Goal: Task Accomplishment & Management: Use online tool/utility

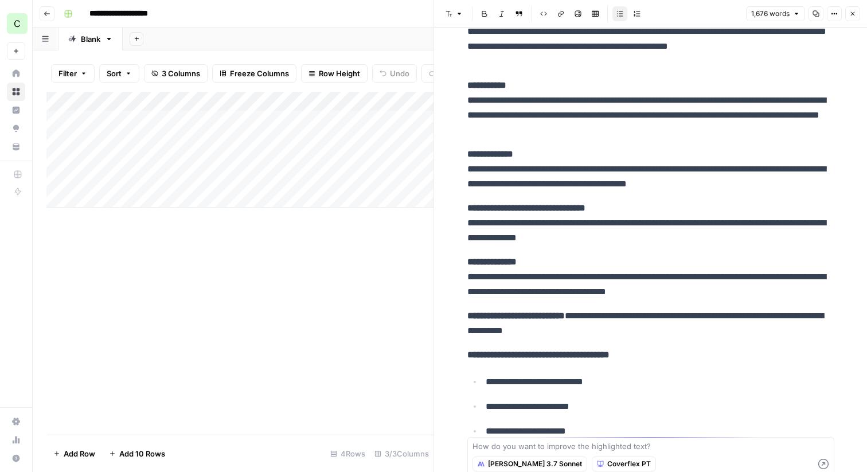
scroll to position [2728, 0]
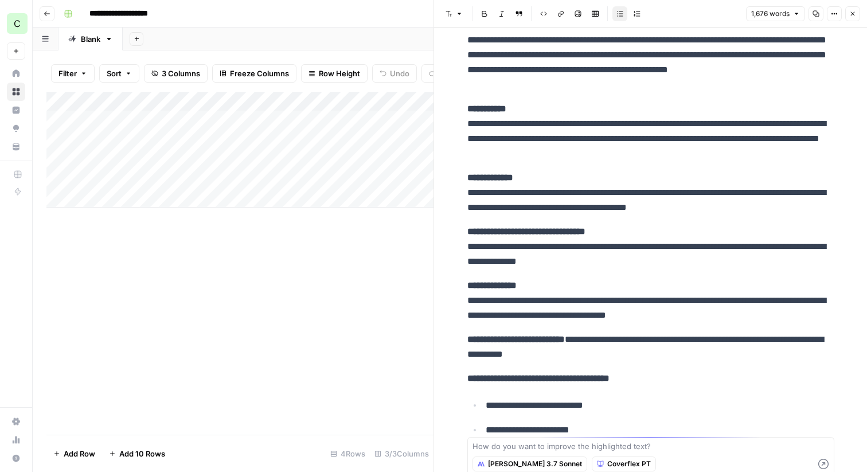
click at [157, 198] on div "Add Column" at bounding box center [239, 150] width 387 height 116
click at [115, 196] on div "Add Column" at bounding box center [239, 159] width 387 height 135
click at [195, 205] on div "Add Column" at bounding box center [239, 159] width 387 height 135
click at [195, 205] on body "**********" at bounding box center [433, 236] width 867 height 472
type textarea "**********"
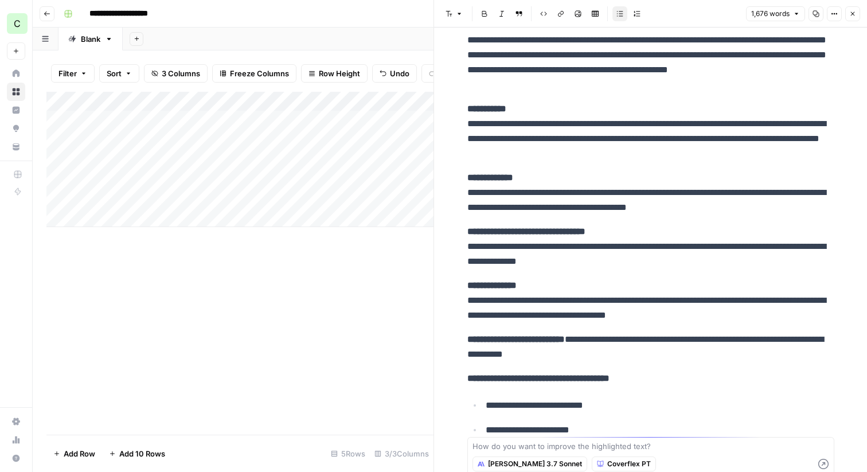
click at [58, 199] on div "Add Column" at bounding box center [239, 159] width 387 height 135
click at [50, 200] on div "Add Column" at bounding box center [239, 159] width 387 height 135
click at [112, 337] on div "Add Column" at bounding box center [239, 263] width 387 height 343
click at [850, 17] on button "Close" at bounding box center [852, 13] width 15 height 15
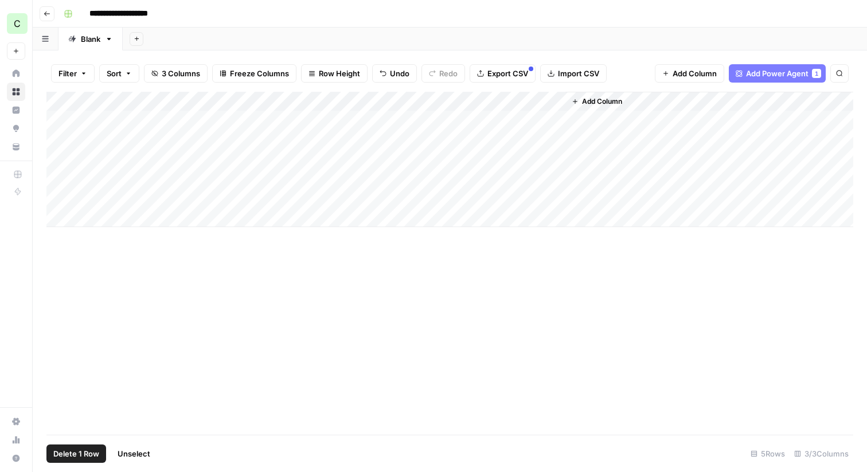
click at [44, 13] on icon "button" at bounding box center [47, 13] width 6 height 5
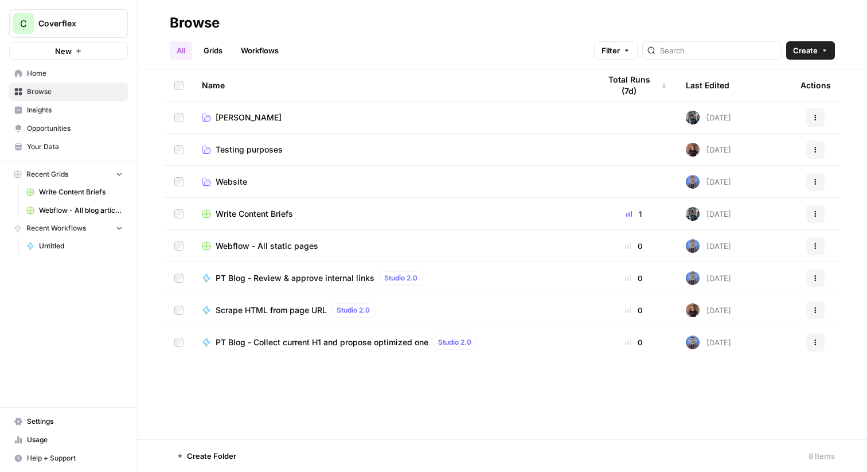
click at [244, 124] on td "Francisco" at bounding box center [392, 118] width 398 height 32
click at [232, 121] on span "Francisco" at bounding box center [249, 117] width 66 height 11
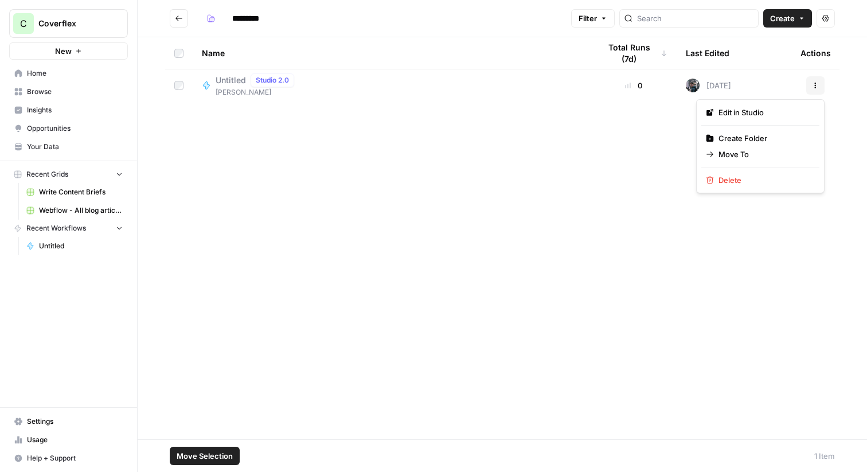
click at [818, 85] on icon "button" at bounding box center [815, 85] width 7 height 7
click at [723, 180] on span "Delete" at bounding box center [765, 179] width 92 height 11
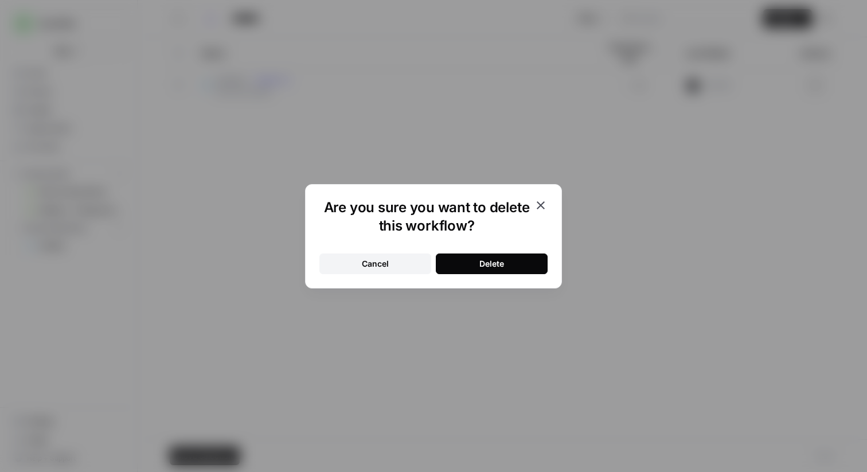
click at [473, 262] on button "Delete" at bounding box center [492, 264] width 112 height 21
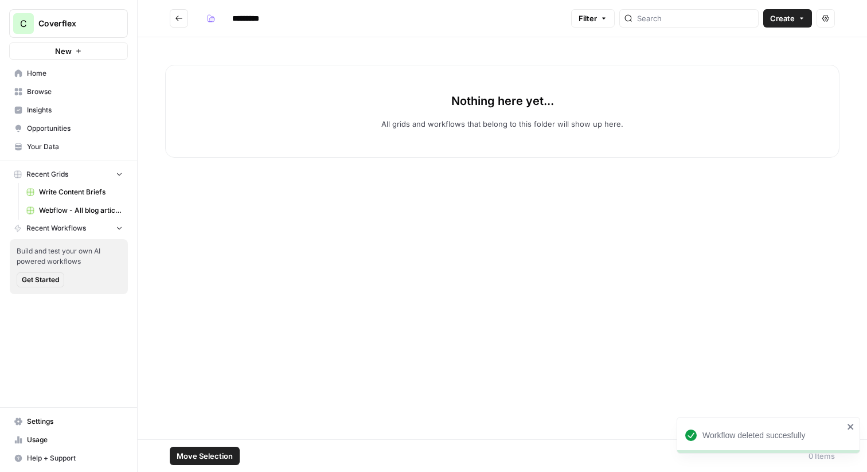
click at [768, 16] on button "Create" at bounding box center [787, 18] width 49 height 18
click at [745, 60] on span "Workflow" at bounding box center [766, 61] width 64 height 11
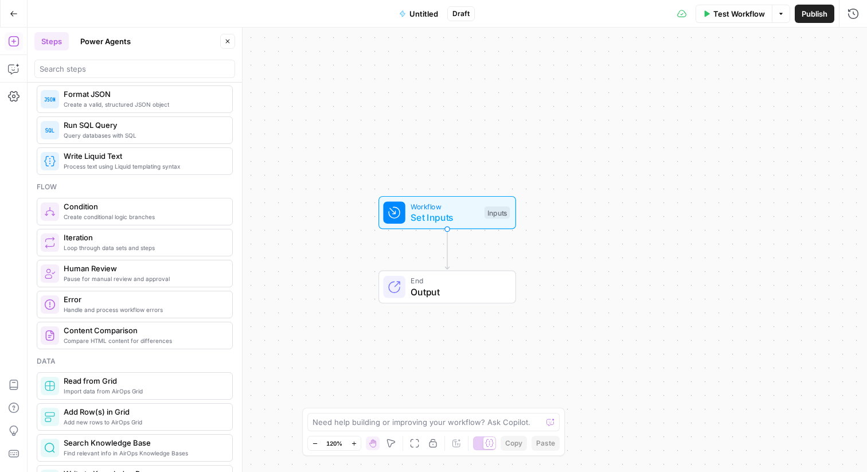
scroll to position [169, 0]
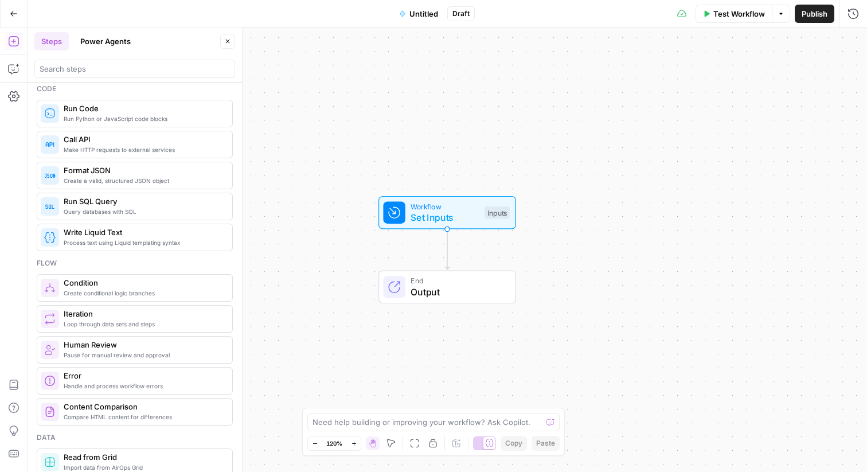
click at [99, 41] on button "Power Agents" at bounding box center [105, 41] width 64 height 18
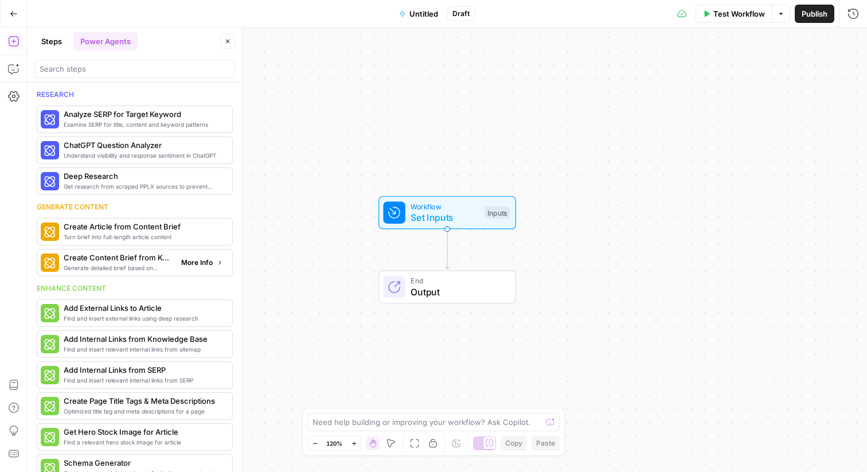
click at [153, 263] on span "Generate detailed brief based on keyword research" at bounding box center [118, 267] width 108 height 9
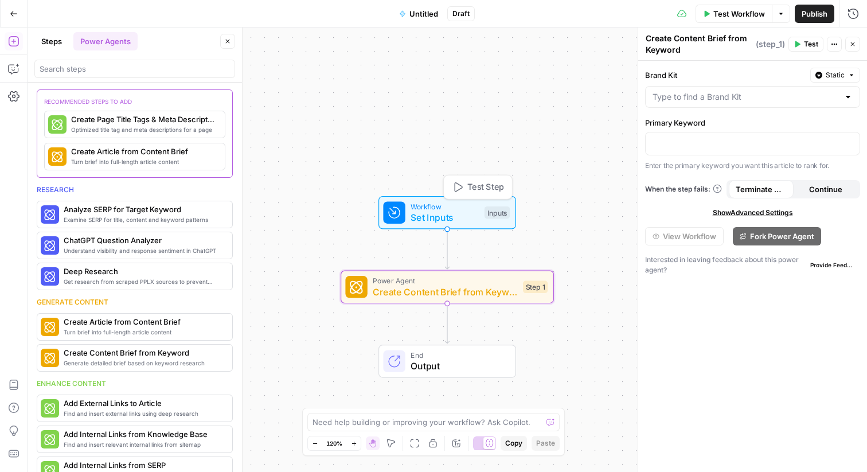
click at [436, 214] on span "Set Inputs" at bounding box center [445, 217] width 68 height 14
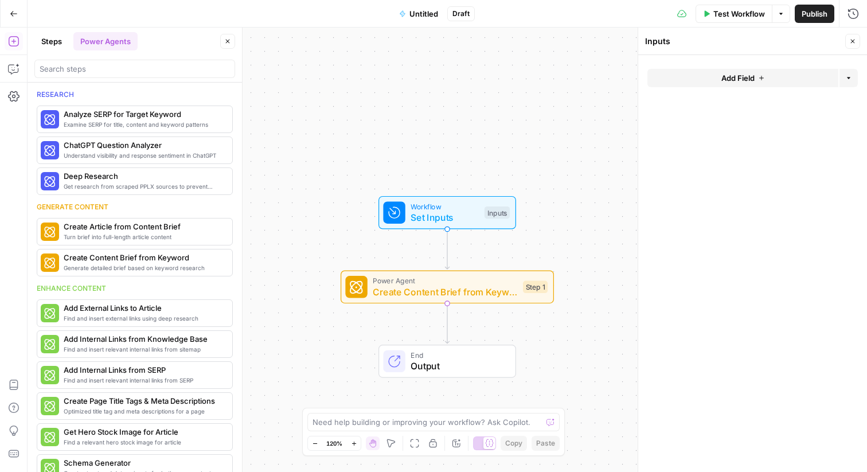
click at [781, 72] on button "Add Field" at bounding box center [743, 78] width 191 height 18
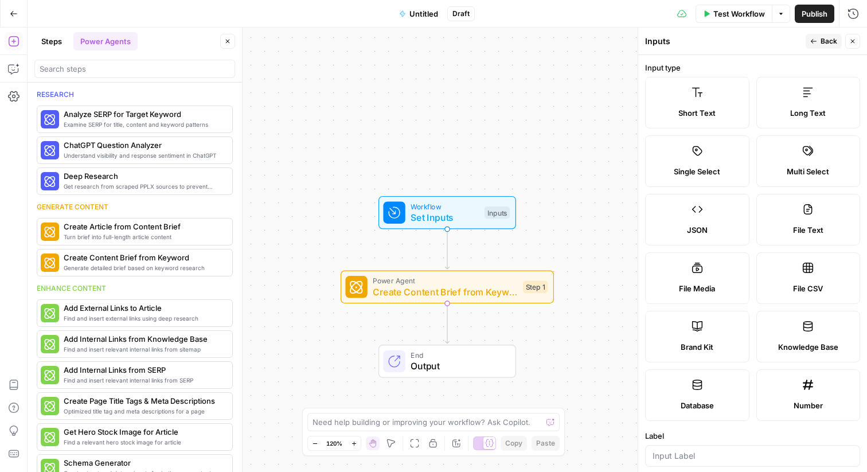
click at [722, 119] on label "Short Text" at bounding box center [697, 103] width 104 height 52
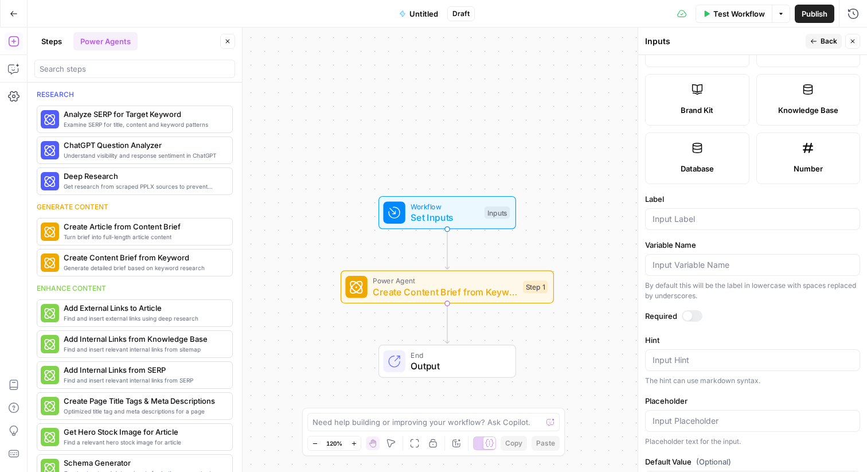
scroll to position [273, 0]
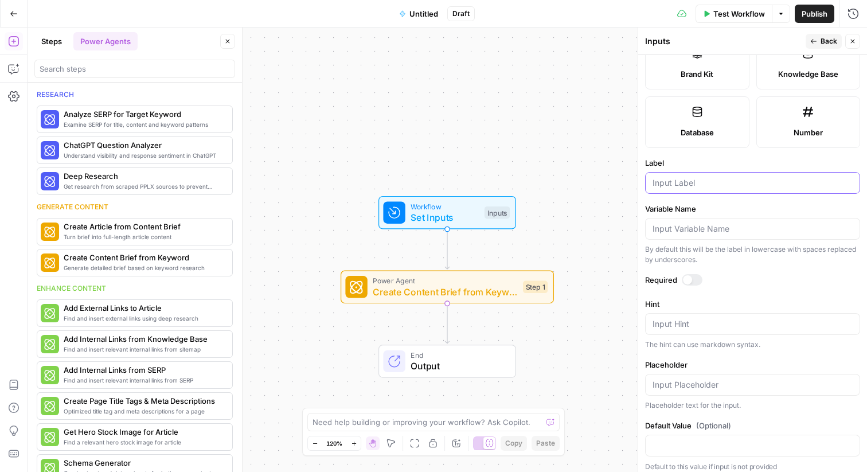
click at [689, 186] on input "Label" at bounding box center [753, 182] width 200 height 11
type input "Keyword or Topic"
click at [7, 15] on button "Go Back" at bounding box center [13, 13] width 21 height 21
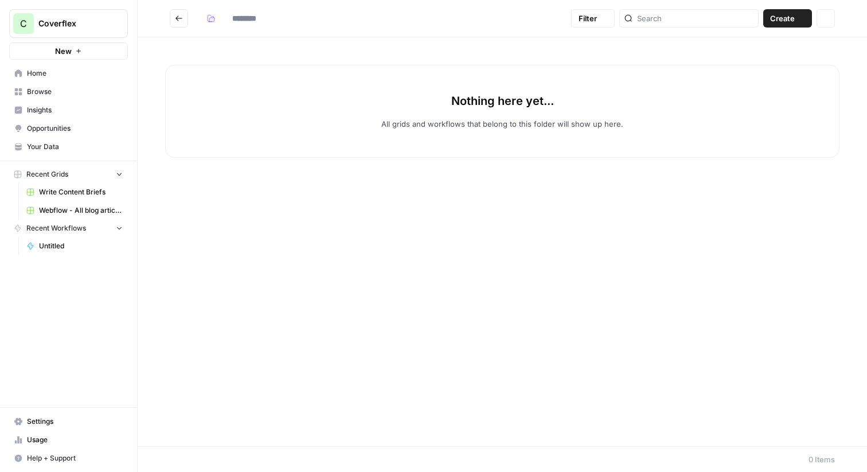
type input "*********"
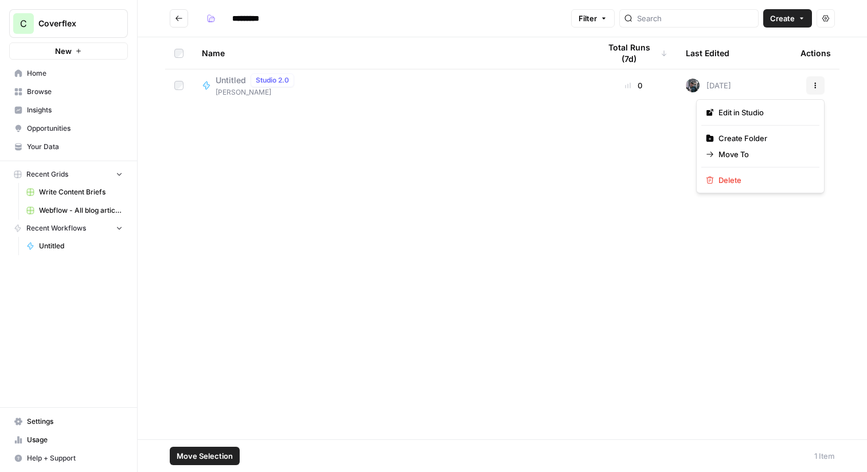
click at [817, 80] on button "Actions" at bounding box center [815, 85] width 18 height 18
click at [739, 180] on span "Delete" at bounding box center [765, 179] width 92 height 11
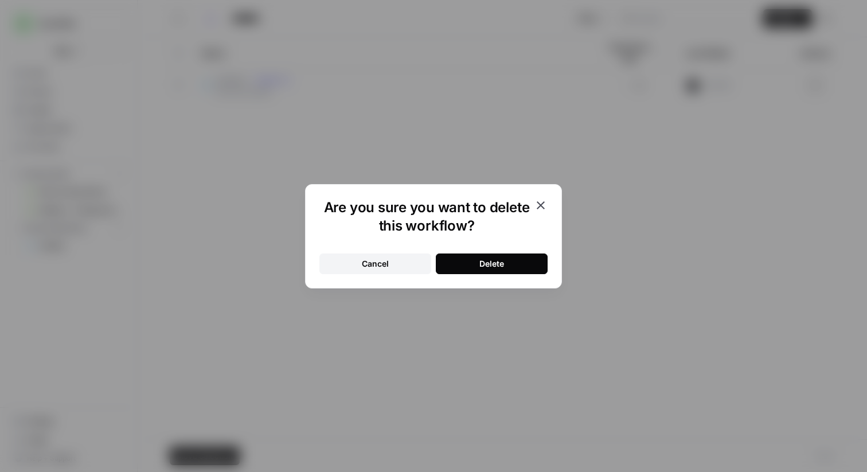
click at [476, 260] on button "Delete" at bounding box center [492, 264] width 112 height 21
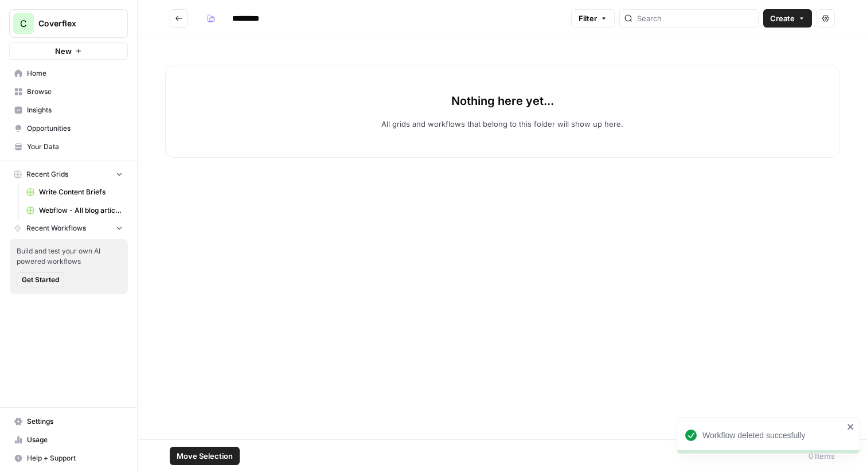
click at [787, 18] on span "Create" at bounding box center [782, 18] width 25 height 11
click at [739, 44] on span "Grid" at bounding box center [766, 45] width 64 height 11
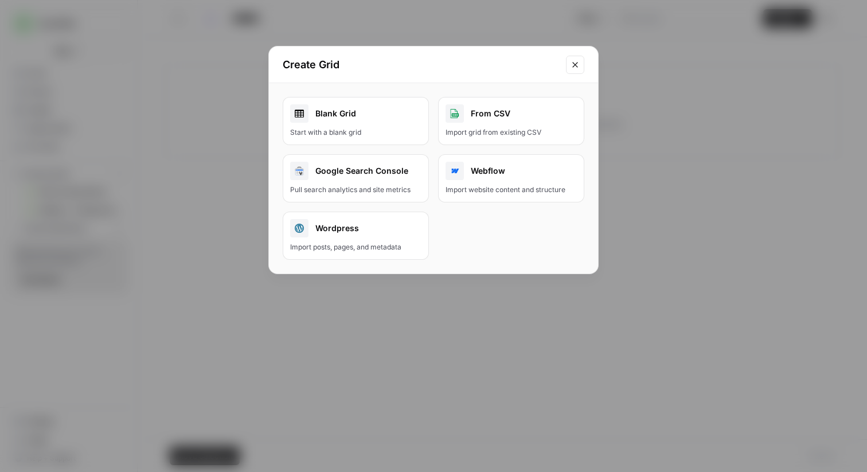
click at [364, 125] on link "Blank Grid Start with a blank grid" at bounding box center [356, 121] width 146 height 48
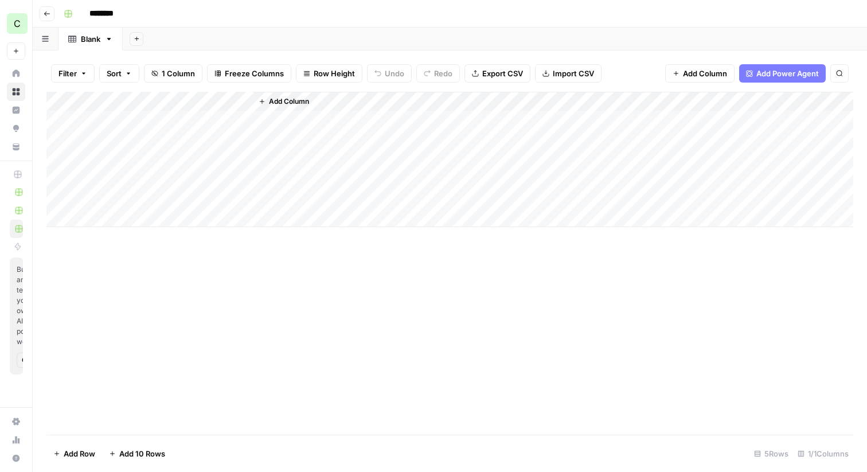
click at [268, 98] on button "Add Column" at bounding box center [284, 101] width 60 height 15
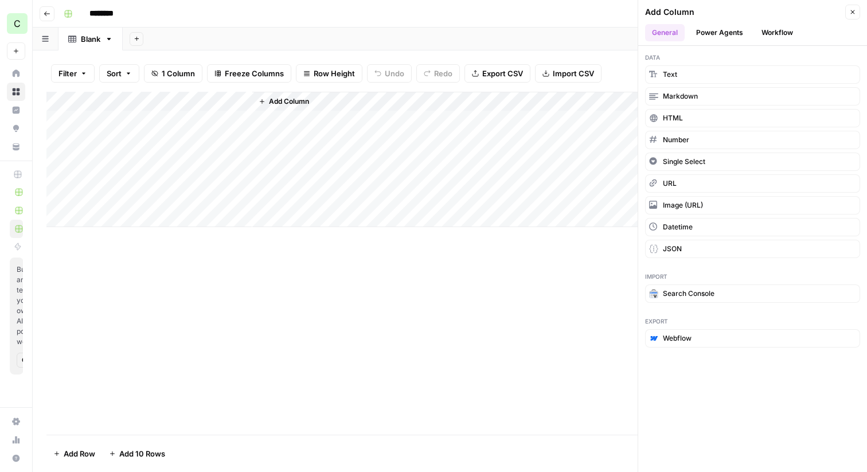
click at [190, 36] on div "Add Sheet" at bounding box center [495, 39] width 744 height 23
click at [847, 10] on button "Close" at bounding box center [852, 12] width 15 height 15
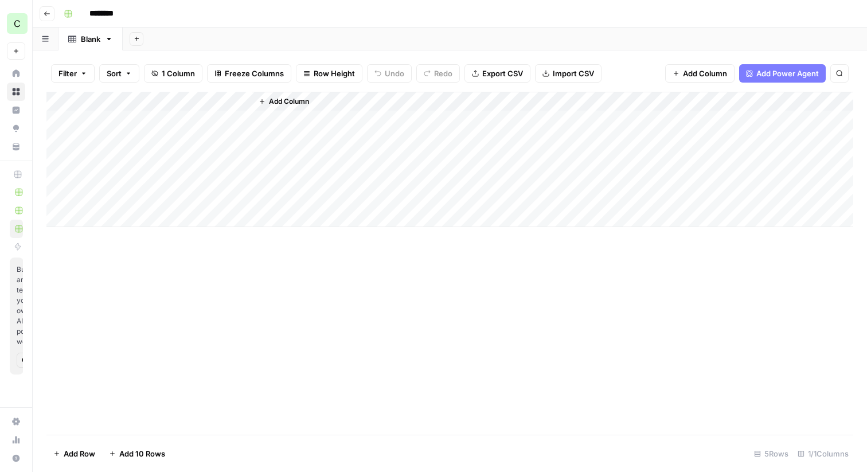
click at [778, 72] on span "Add Power Agent" at bounding box center [788, 73] width 63 height 11
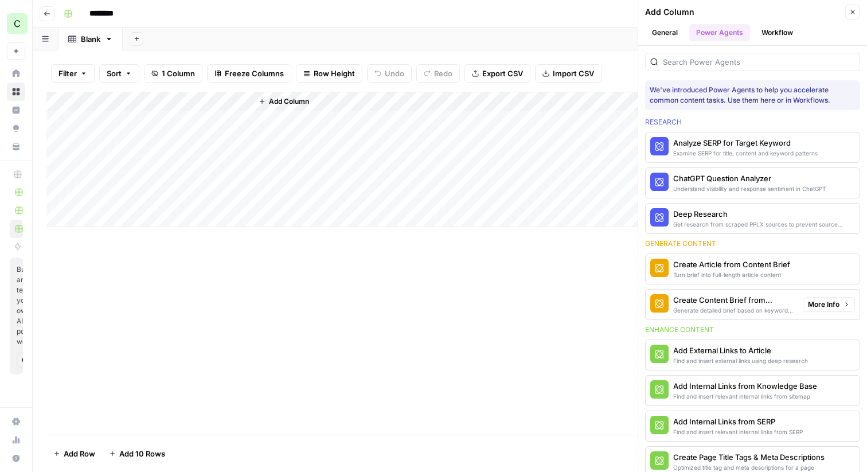
click at [708, 306] on div "Generate detailed brief based on keyword research" at bounding box center [733, 310] width 120 height 9
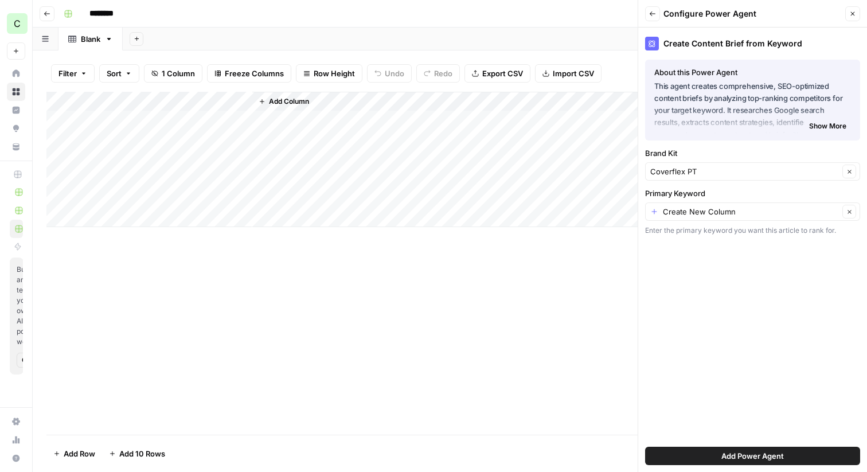
click at [722, 456] on span "Add Power Agent" at bounding box center [753, 455] width 63 height 11
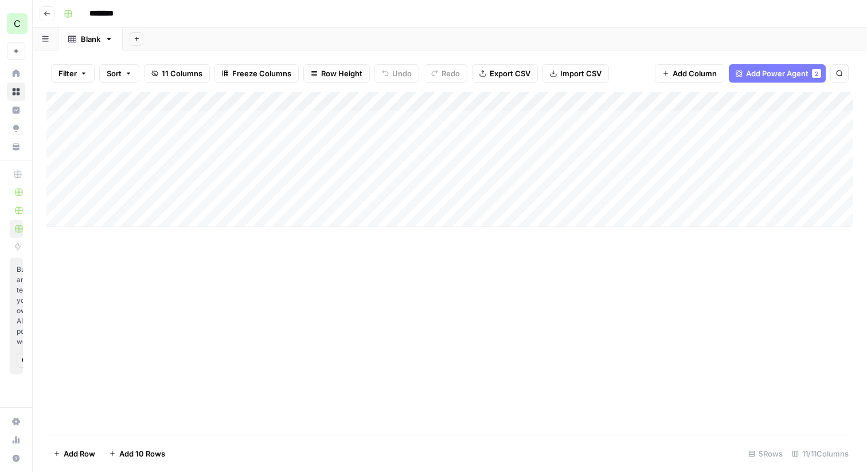
click at [337, 99] on div "Add Column" at bounding box center [449, 159] width 807 height 135
click at [323, 130] on input "Primary Keyword" at bounding box center [320, 128] width 116 height 11
type input "Keyword or Topic"
click at [493, 100] on div "Add Column" at bounding box center [449, 159] width 807 height 135
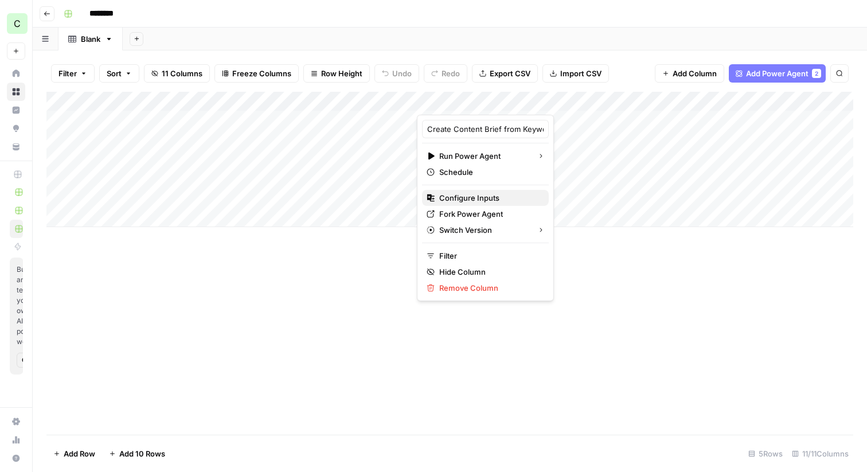
click at [466, 198] on span "Configure Inputs" at bounding box center [489, 197] width 100 height 11
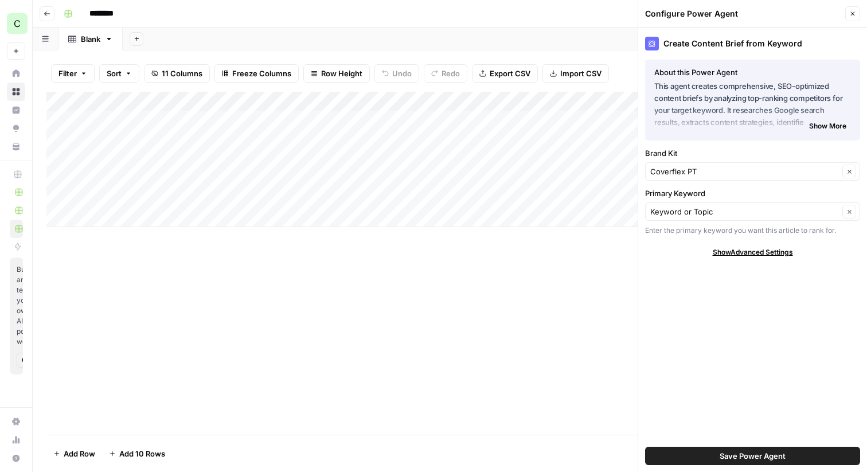
click at [751, 253] on span "Show Advanced Settings" at bounding box center [753, 252] width 80 height 10
click at [735, 286] on input "Version" at bounding box center [746, 285] width 192 height 11
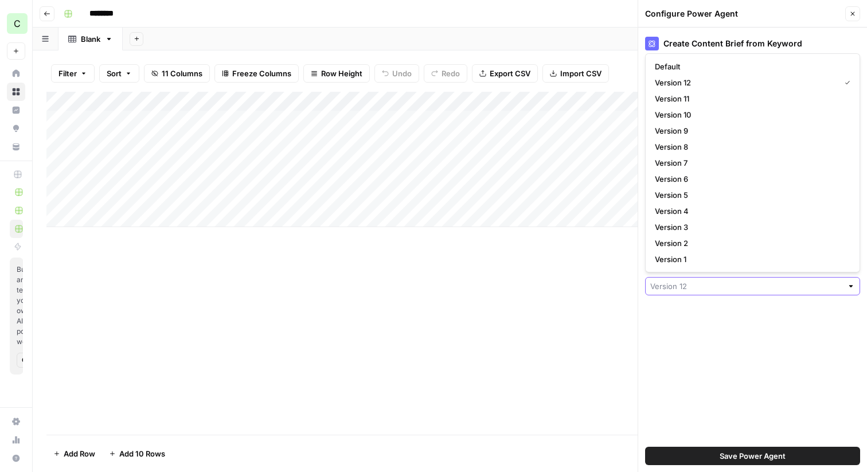
click at [735, 286] on input "Version" at bounding box center [746, 285] width 192 height 11
type input "Version 12"
click at [735, 342] on div "Create Content Brief from Keyword About this Power Agent This agent creates com…" at bounding box center [752, 250] width 229 height 445
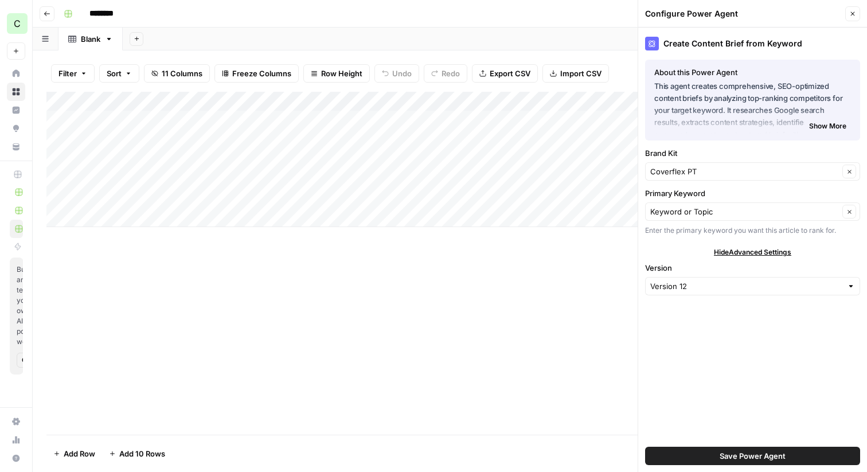
click at [821, 128] on span "Show More" at bounding box center [827, 126] width 37 height 10
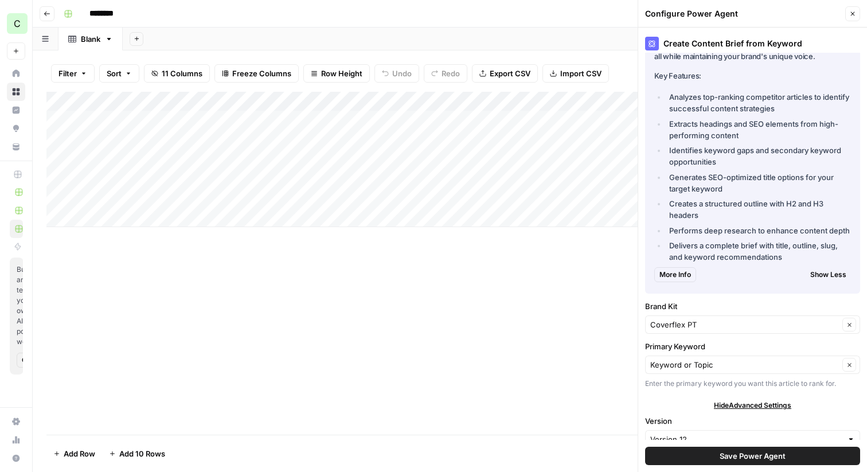
scroll to position [118, 0]
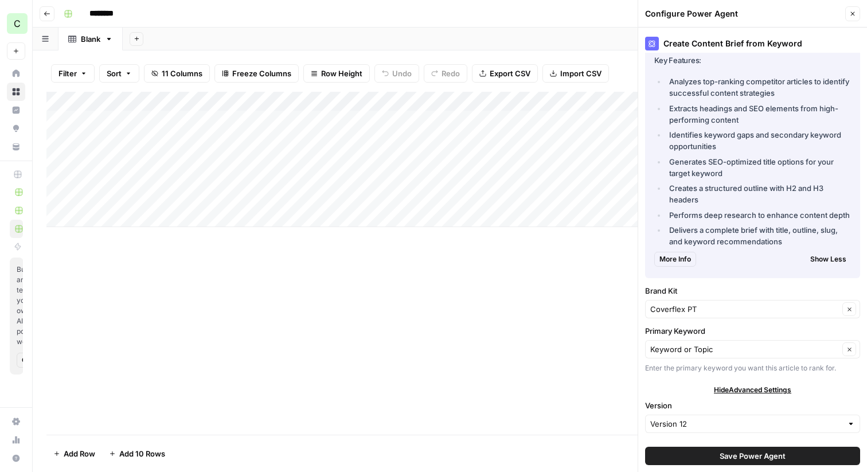
click at [670, 254] on span "More Info" at bounding box center [676, 259] width 32 height 10
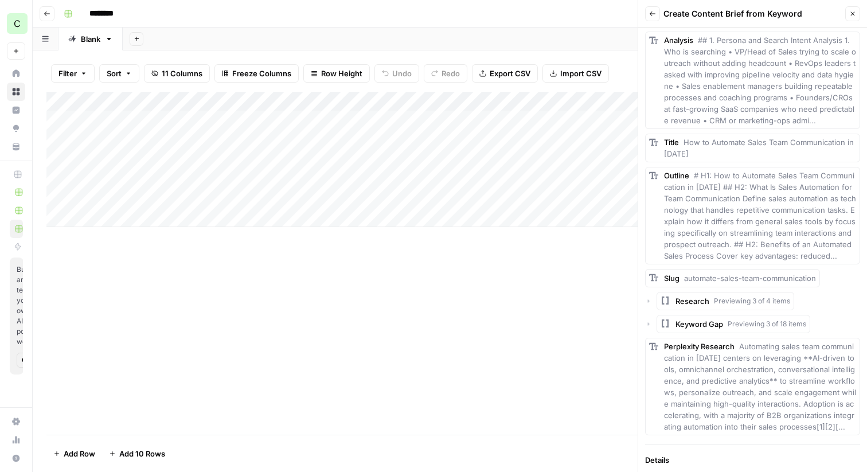
scroll to position [632, 0]
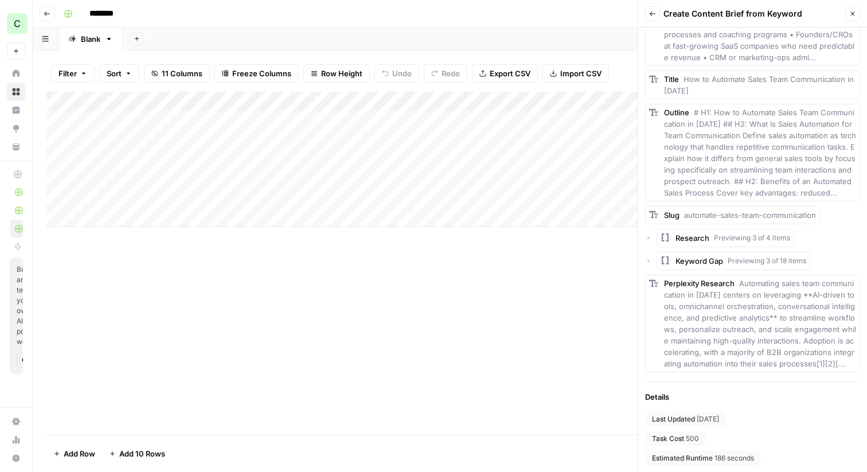
click at [570, 14] on div "********" at bounding box center [457, 14] width 797 height 18
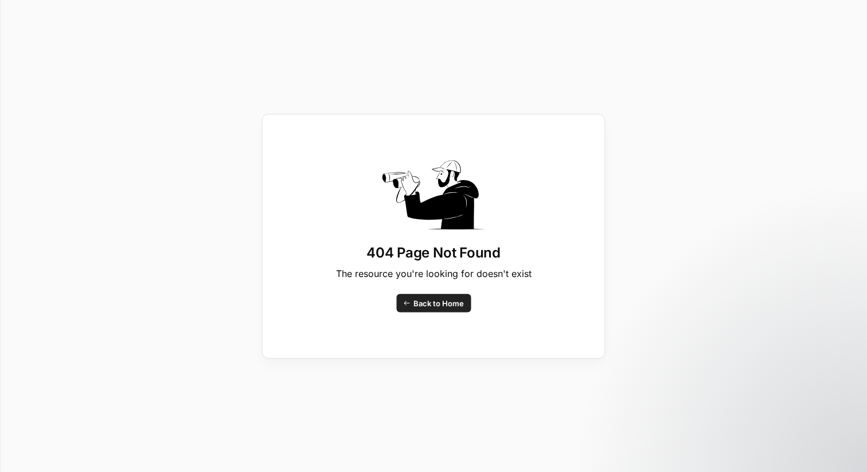
click at [429, 299] on span "Back to Home" at bounding box center [439, 302] width 50 height 11
